Goal: Task Accomplishment & Management: Complete application form

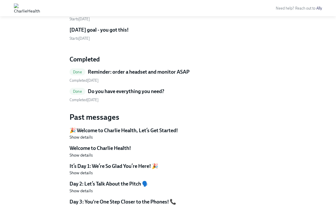
scroll to position [1237, 0]
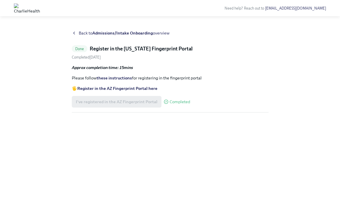
click at [135, 87] on strong "Register in the AZ Fingerprint Portal here" at bounding box center [117, 88] width 80 height 5
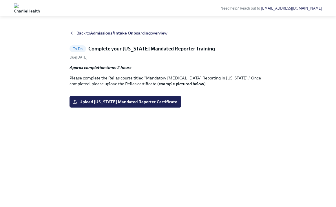
scroll to position [37, 0]
click at [134, 105] on span "Upload Pennsylvania Mandated Reporter Certificate" at bounding box center [126, 102] width 104 height 6
click at [0, 0] on input "Upload Pennsylvania Mandated Reporter Certificate" at bounding box center [0, 0] width 0 height 0
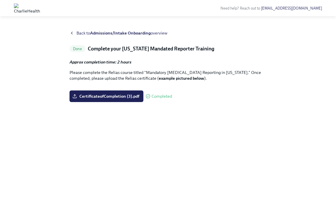
scroll to position [0, 0]
click at [76, 34] on span "Back to Admissions/Intake Onboarding overview" at bounding box center [121, 33] width 91 height 6
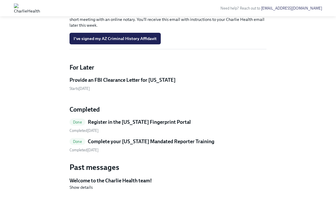
scroll to position [491, 0]
